Goal: Use online tool/utility: Use online tool/utility

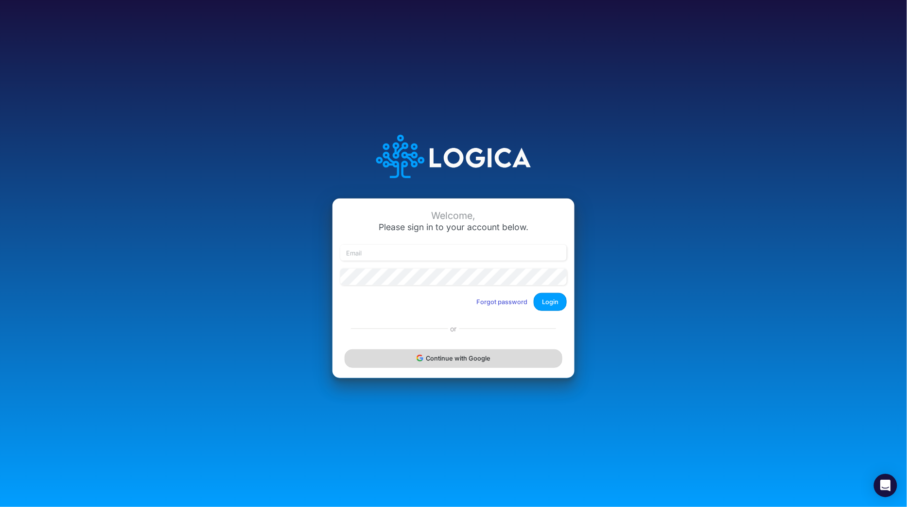
click at [494, 361] on button "Continue with Google" at bounding box center [454, 358] width 218 height 18
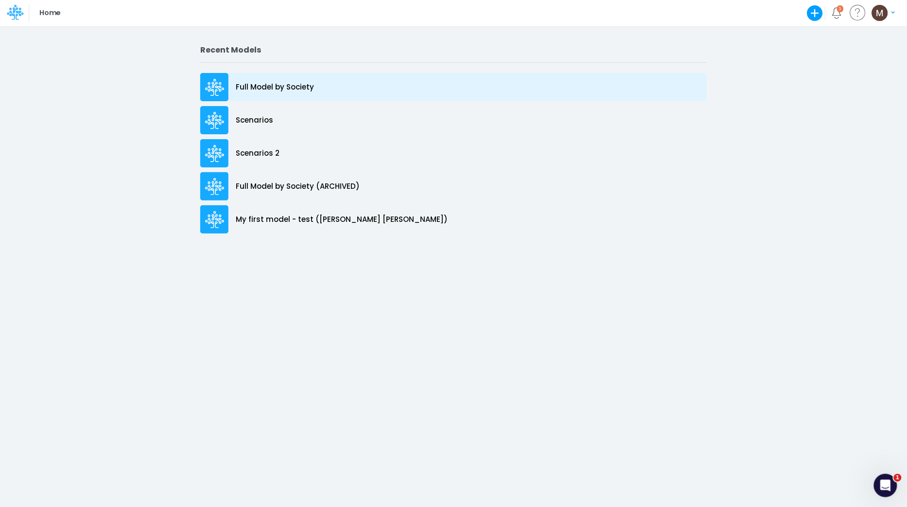
click at [299, 84] on p "Full Model by Society" at bounding box center [275, 87] width 78 height 11
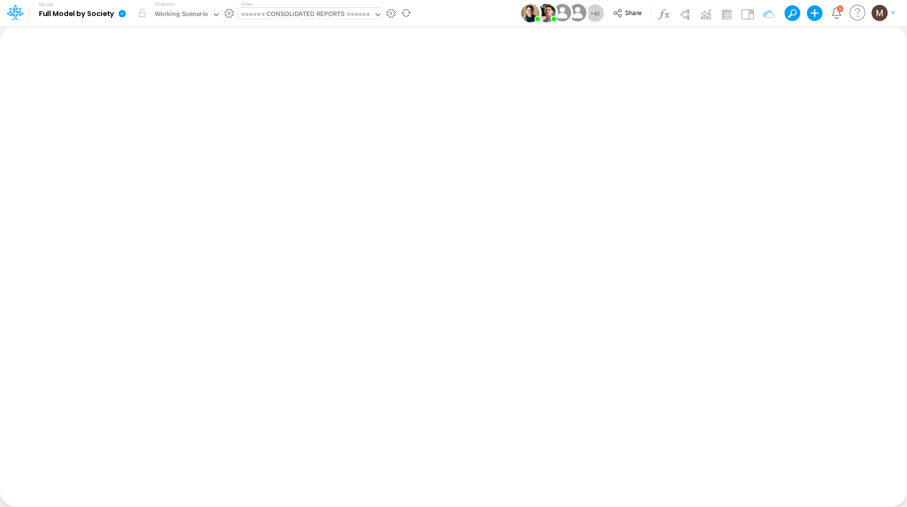
click at [313, 13] on div "====== CONSOLIDATED REPORTS ======" at bounding box center [305, 14] width 129 height 11
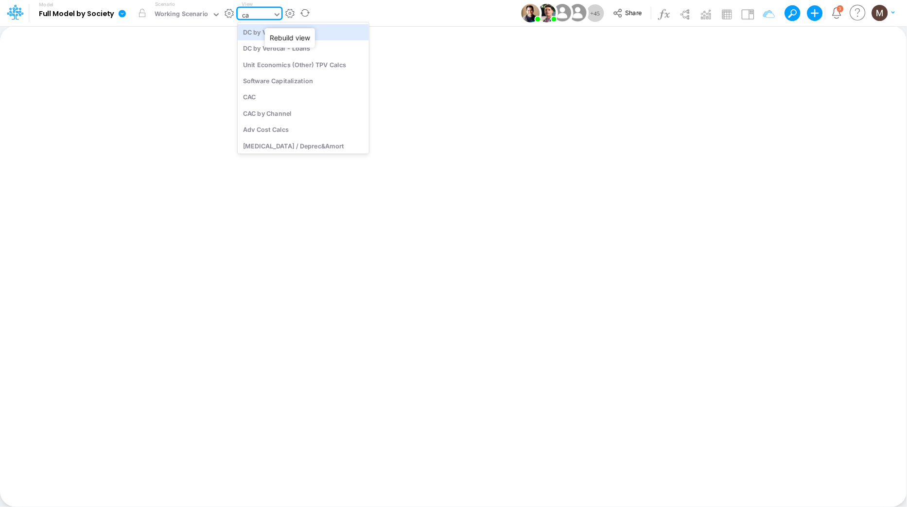
type input "cac"
click at [311, 29] on div "CAC" at bounding box center [303, 32] width 131 height 16
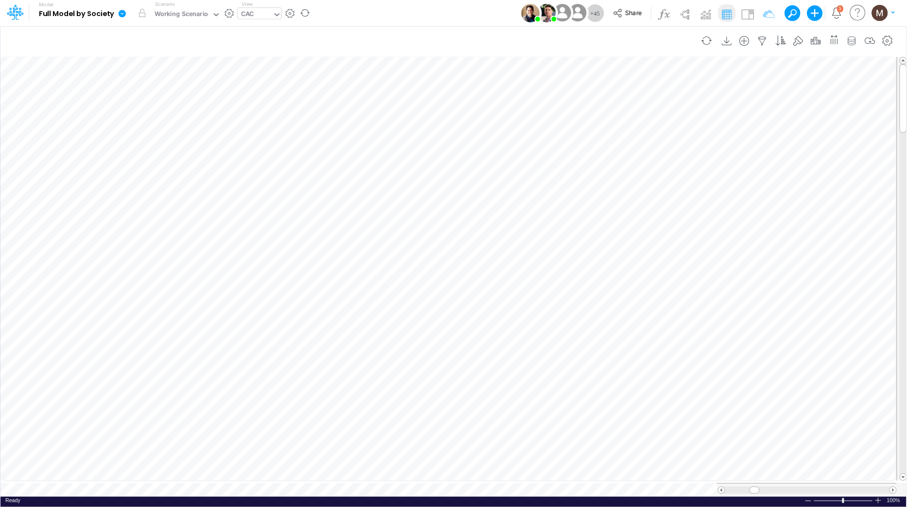
scroll to position [0, 0]
click at [254, 11] on div "CAC" at bounding box center [255, 15] width 35 height 15
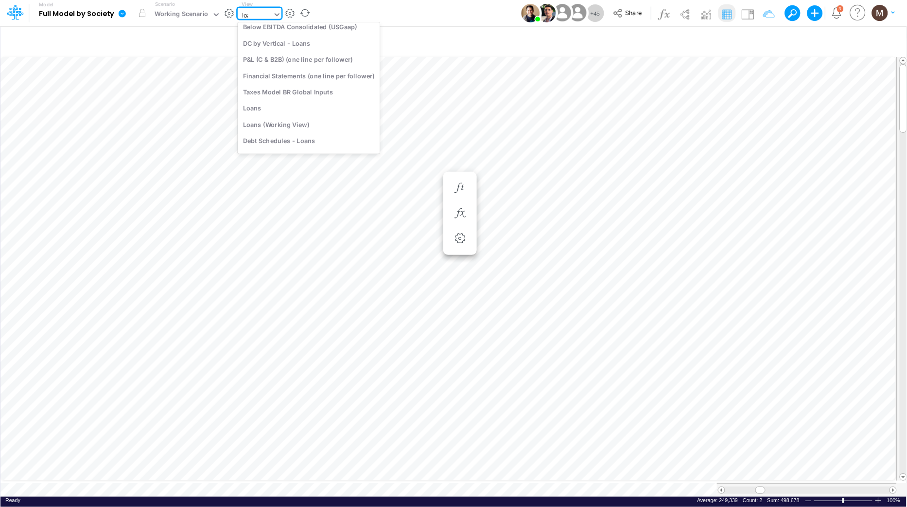
scroll to position [0, 0]
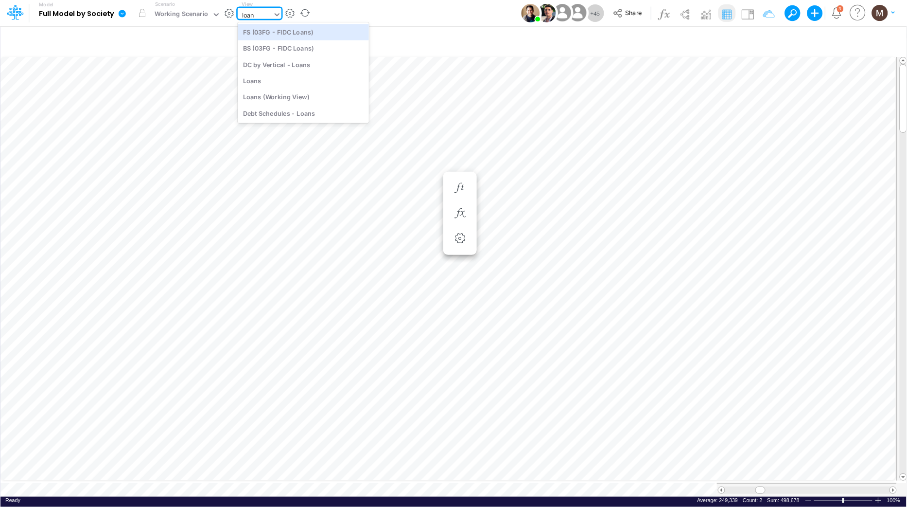
type input "loans"
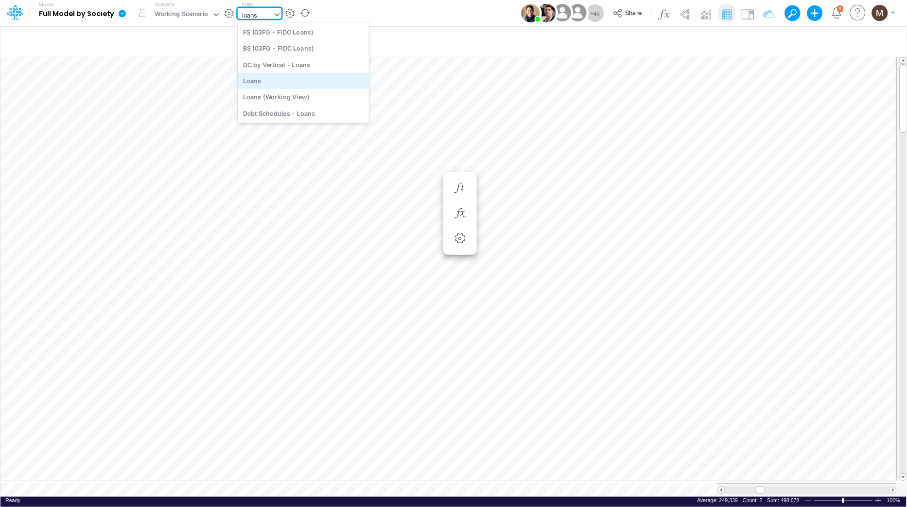
click at [250, 80] on div "Loans" at bounding box center [303, 80] width 131 height 16
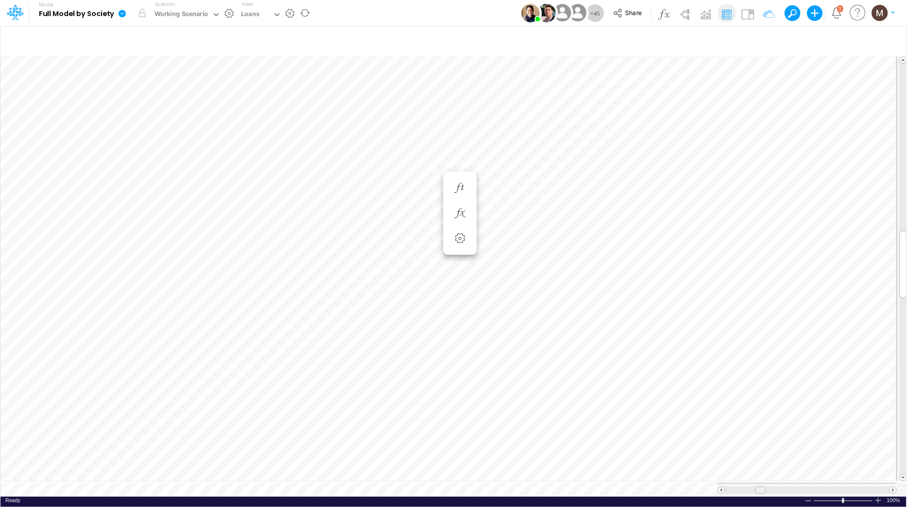
drag, startPoint x: 758, startPoint y: 484, endPoint x: 763, endPoint y: 485, distance: 5.0
click at [763, 487] on span at bounding box center [760, 490] width 6 height 6
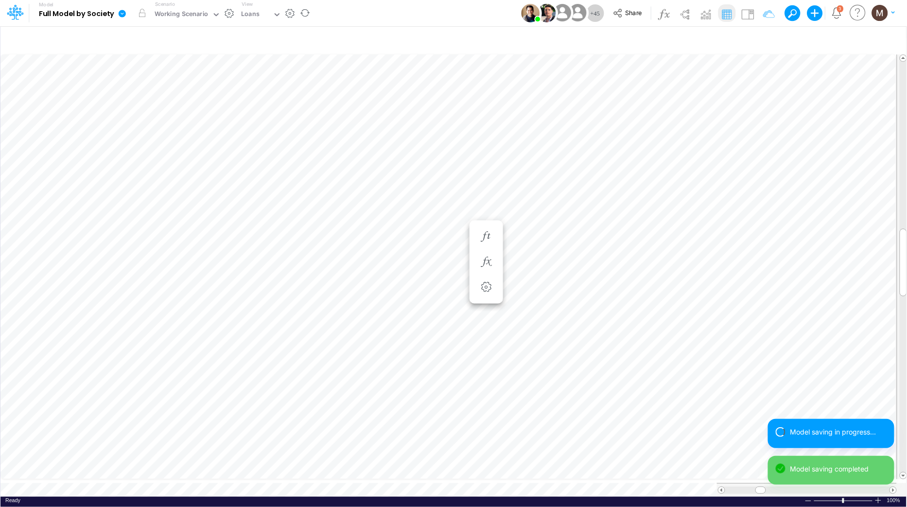
scroll to position [0, 0]
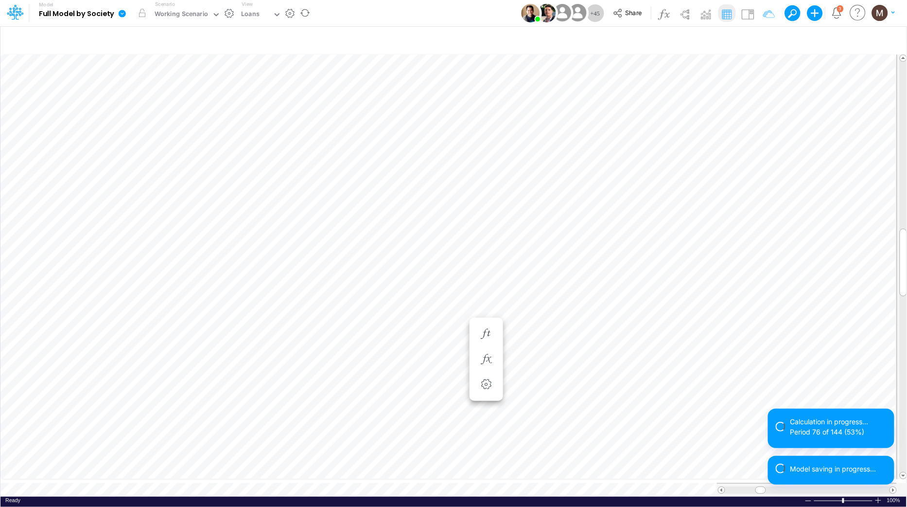
scroll to position [0, 0]
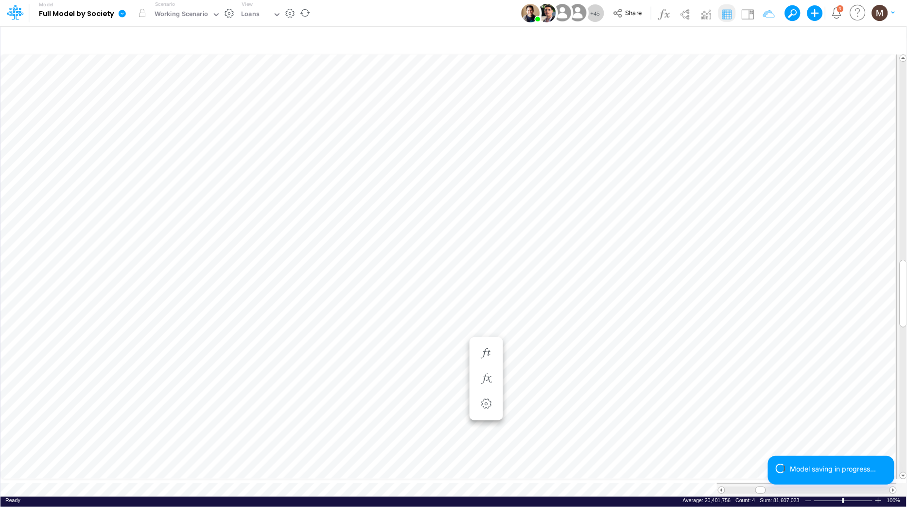
scroll to position [0, 0]
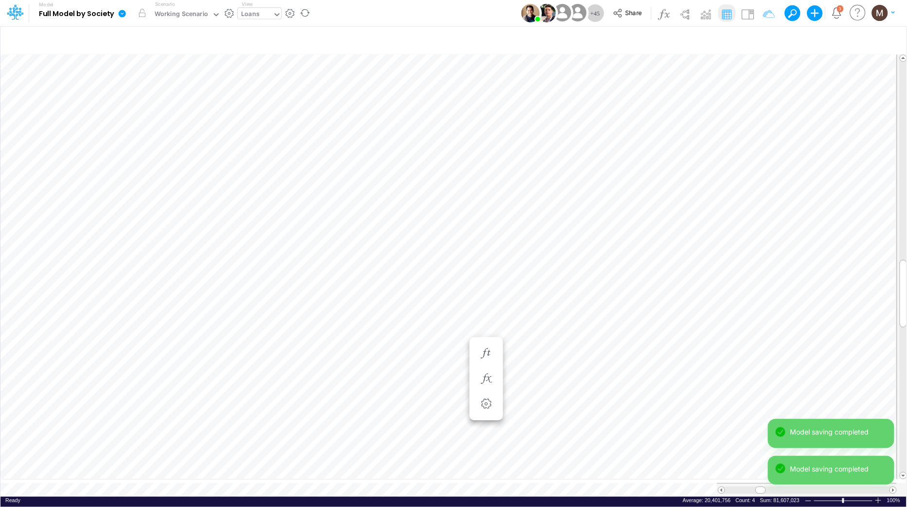
click at [239, 10] on div "Loans" at bounding box center [255, 15] width 35 height 15
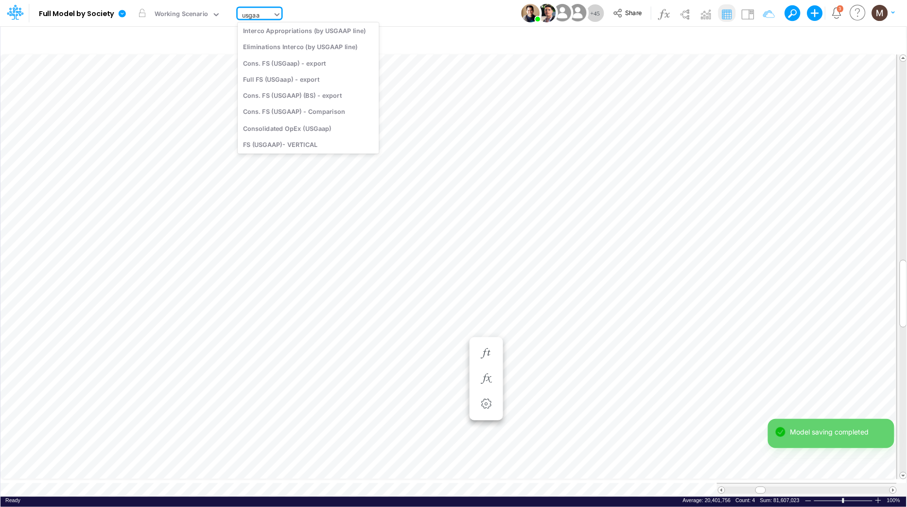
type input "usgaap"
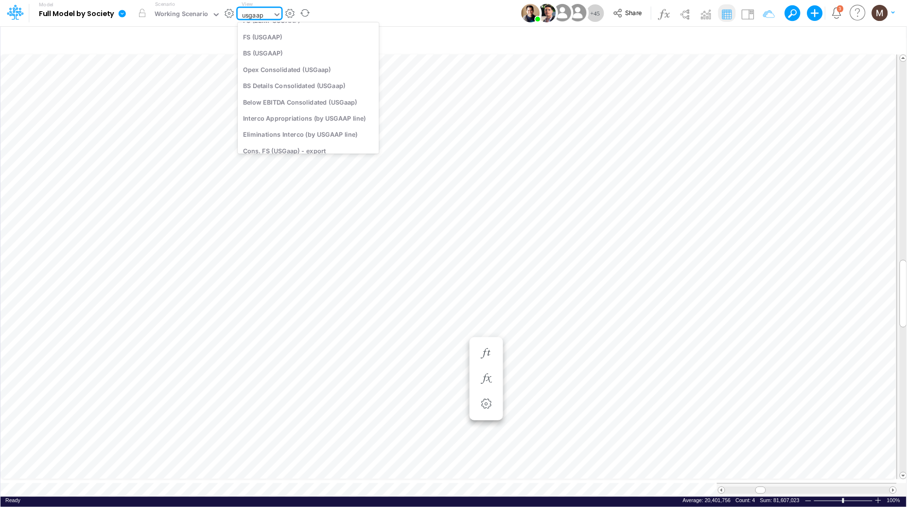
scroll to position [0, 0]
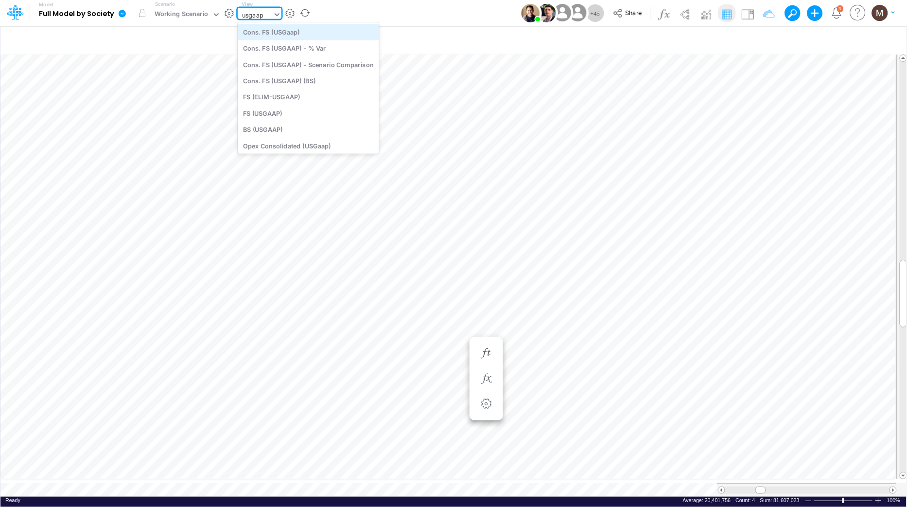
click at [301, 35] on div "Cons. FS (USGaap)" at bounding box center [308, 32] width 141 height 16
type input "Consolidated FS - USGAAP"
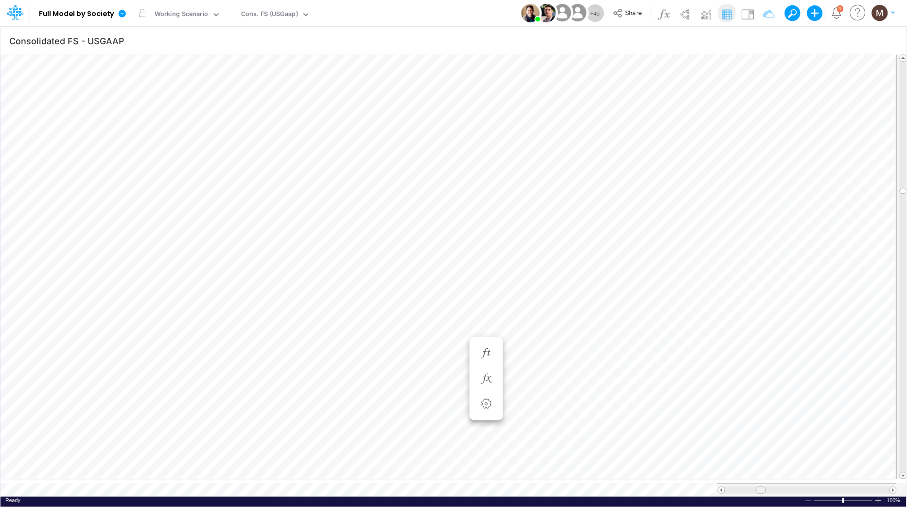
drag, startPoint x: 755, startPoint y: 485, endPoint x: 760, endPoint y: 485, distance: 5.3
click at [760, 487] on span at bounding box center [760, 490] width 6 height 6
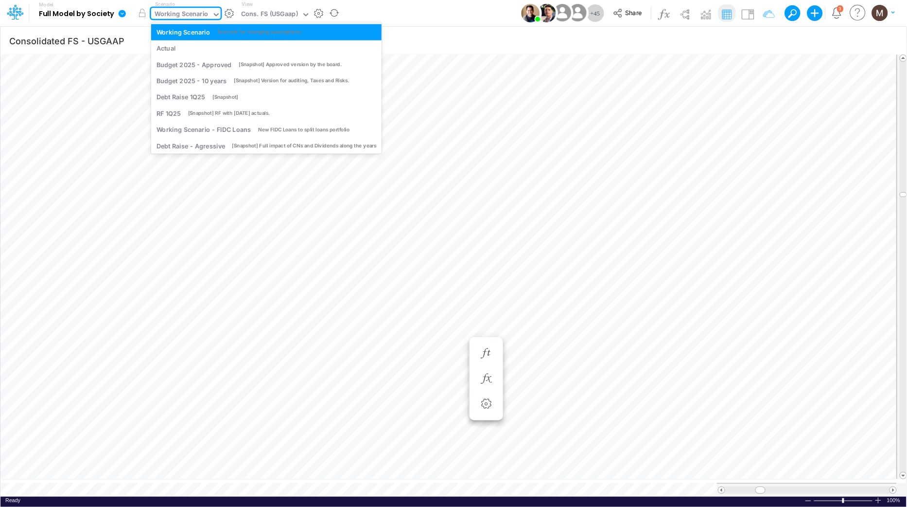
click at [186, 17] on div "Working Scenario" at bounding box center [182, 14] width 54 height 11
click at [121, 17] on icon at bounding box center [122, 13] width 9 height 9
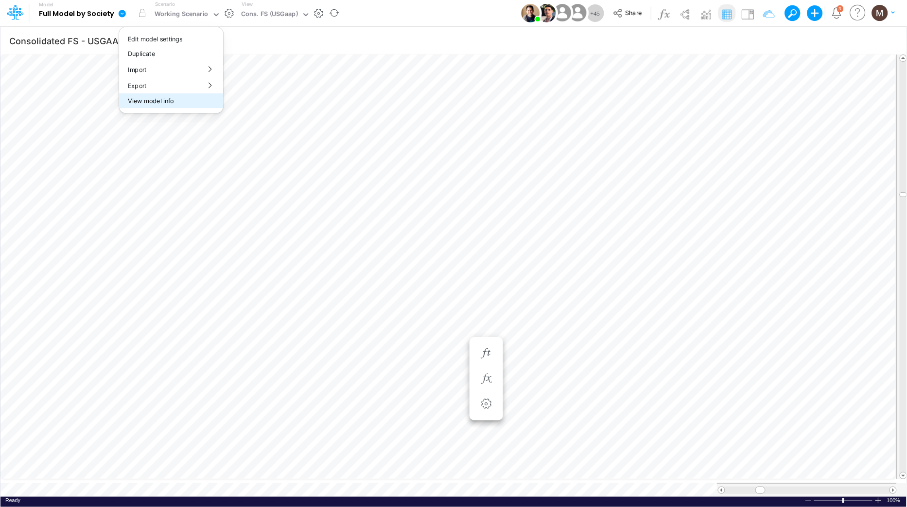
click at [143, 103] on button "View model info" at bounding box center [171, 100] width 104 height 15
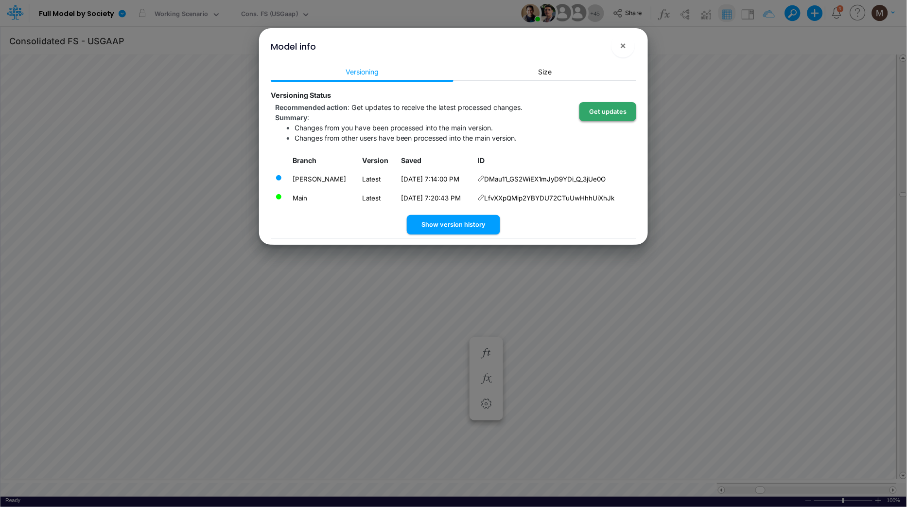
click at [600, 109] on button "Get updates" at bounding box center [608, 111] width 57 height 19
click at [484, 196] on icon at bounding box center [481, 197] width 6 height 6
click at [626, 47] on span "×" at bounding box center [623, 45] width 6 height 12
